Goal: Task Accomplishment & Management: Complete application form

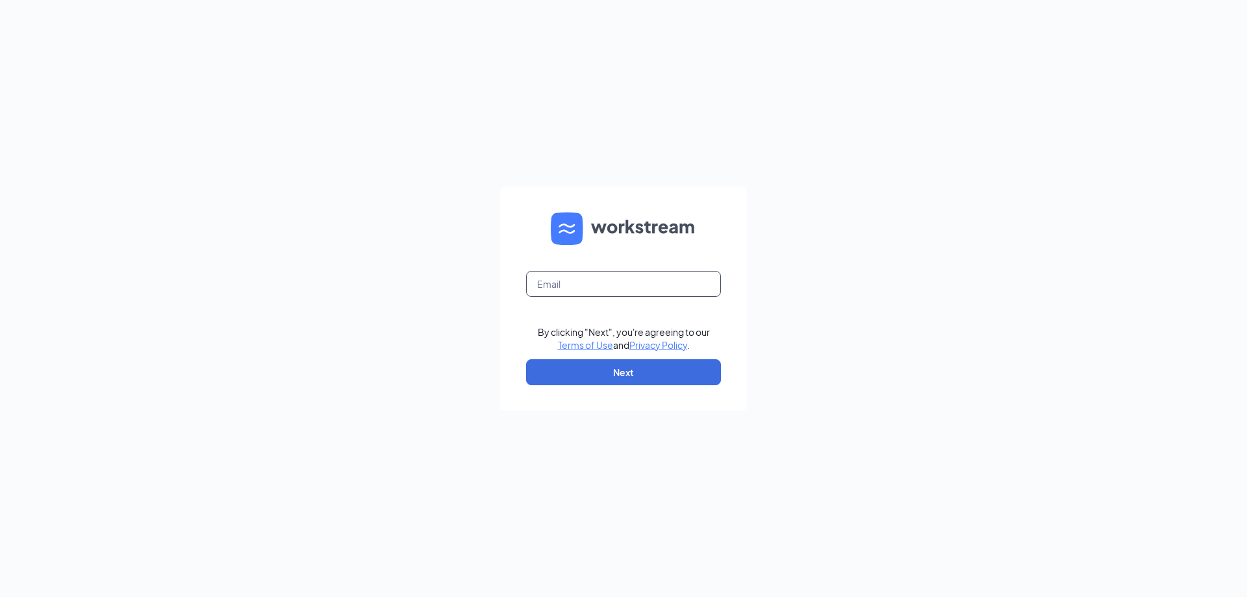
click at [637, 296] on input "text" at bounding box center [623, 284] width 195 height 26
type input "[EMAIL_ADDRESS][DOMAIN_NAME]"
click at [626, 281] on input "[EMAIL_ADDRESS][DOMAIN_NAME]" at bounding box center [623, 284] width 195 height 26
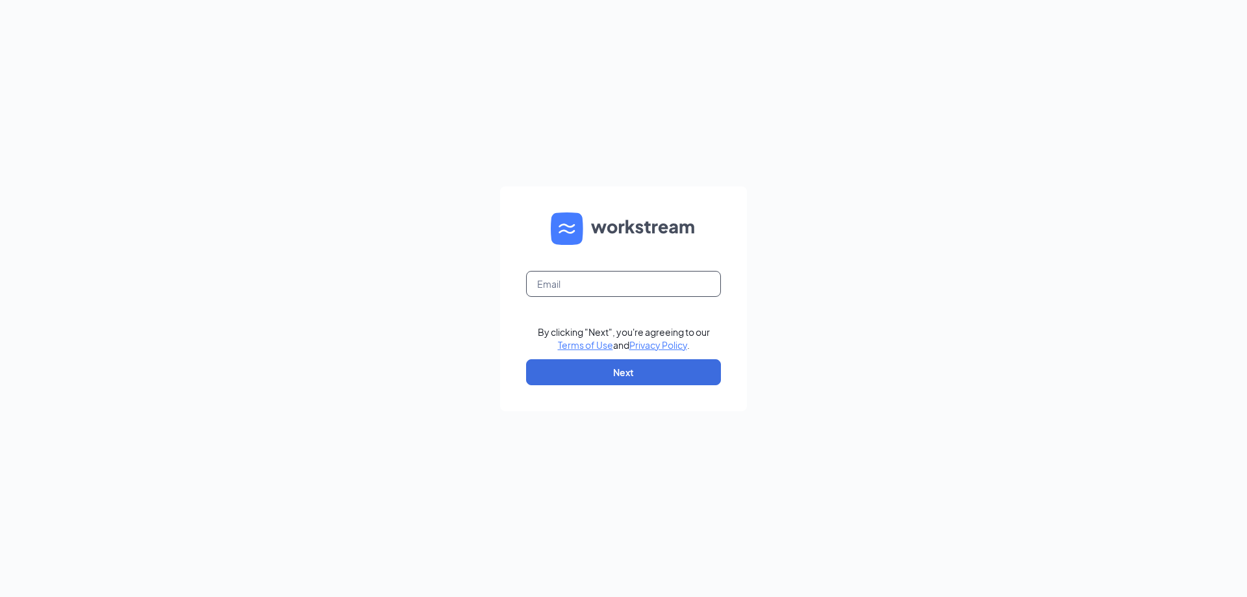
click at [626, 281] on input "text" at bounding box center [623, 284] width 195 height 26
type input "[EMAIL_ADDRESS][DOMAIN_NAME]"
click at [682, 364] on button "Next" at bounding box center [623, 372] width 195 height 26
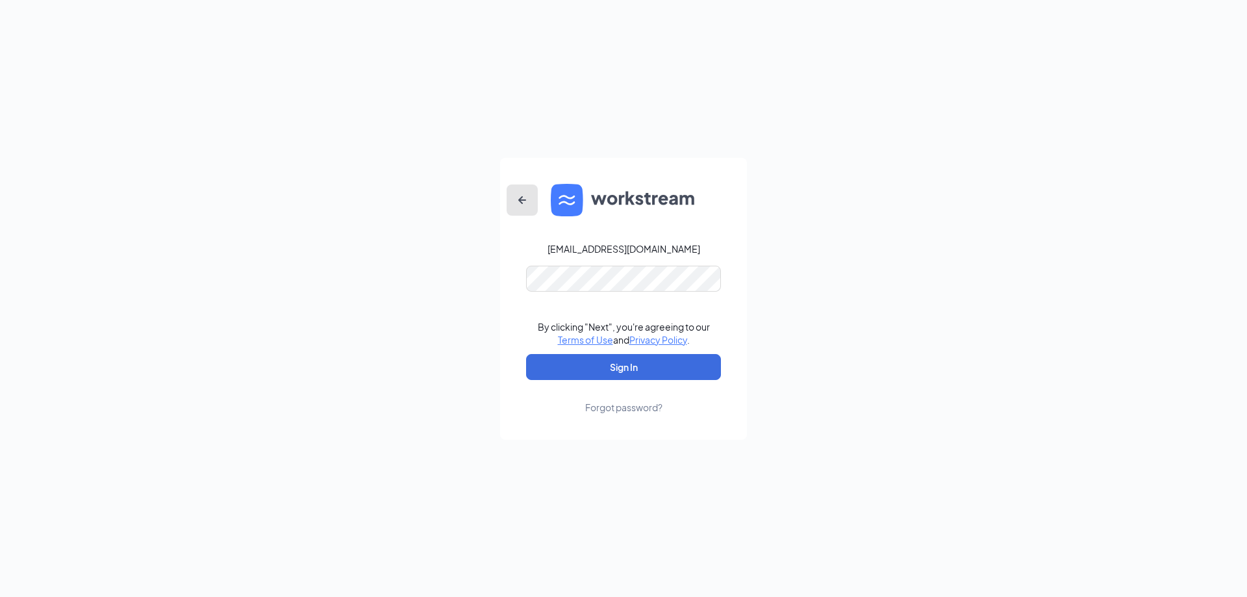
click at [525, 194] on icon "ArrowLeftNew" at bounding box center [523, 200] width 16 height 16
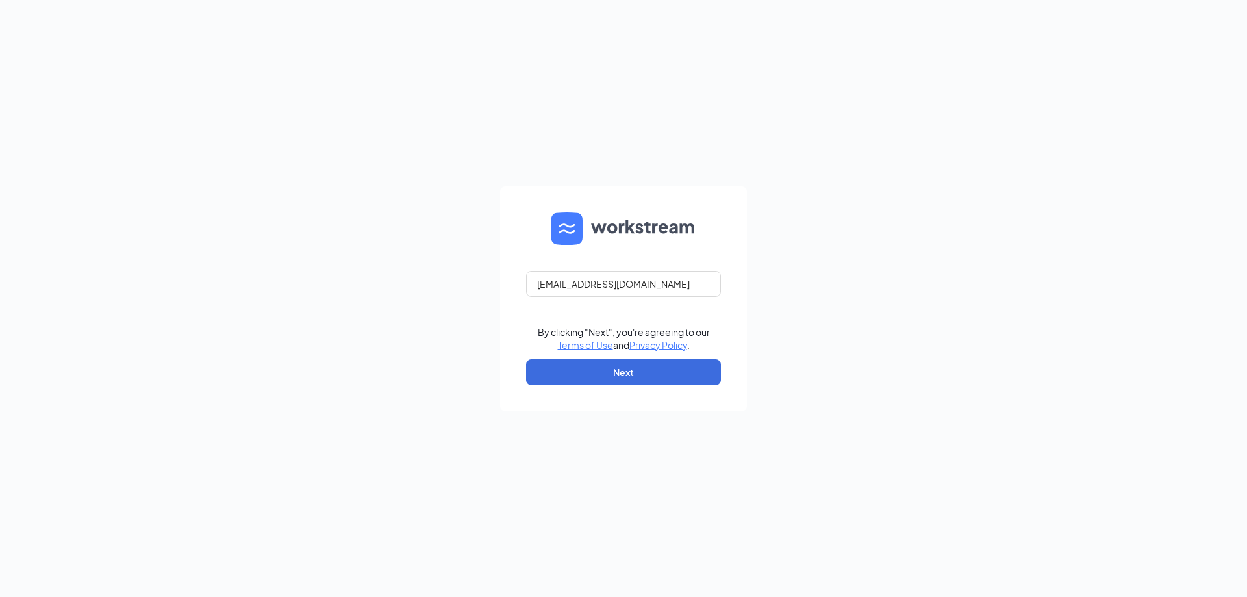
click at [612, 228] on img at bounding box center [624, 228] width 146 height 32
click at [581, 227] on img at bounding box center [624, 228] width 146 height 32
